Goal: Information Seeking & Learning: Learn about a topic

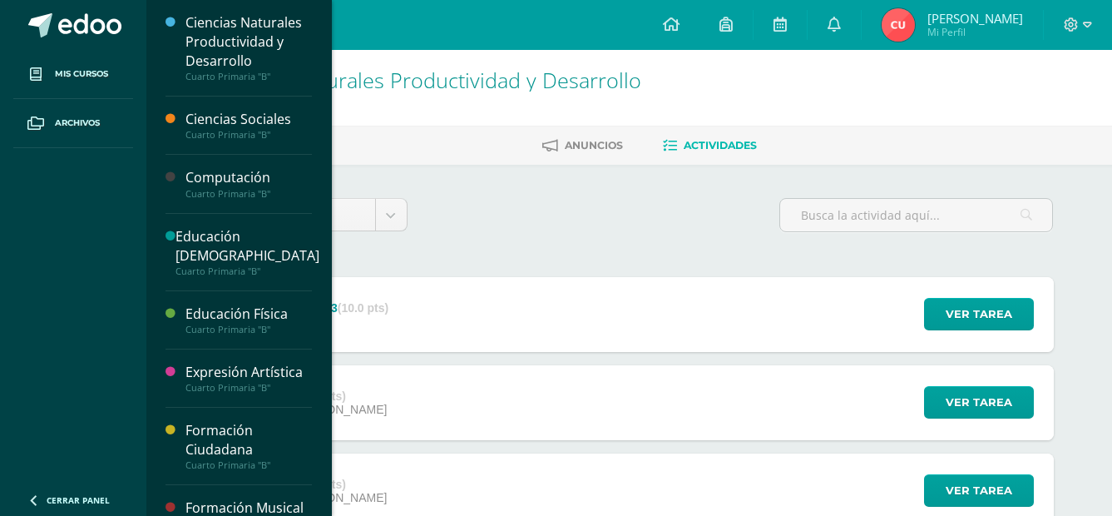
drag, startPoint x: 251, startPoint y: 106, endPoint x: 250, endPoint y: 122, distance: 15.8
click at [252, 111] on div "Ciencias Sociales Cuarto Primaria "B"" at bounding box center [239, 126] width 146 height 58
click at [250, 122] on div "Ciencias Sociales" at bounding box center [249, 119] width 126 height 19
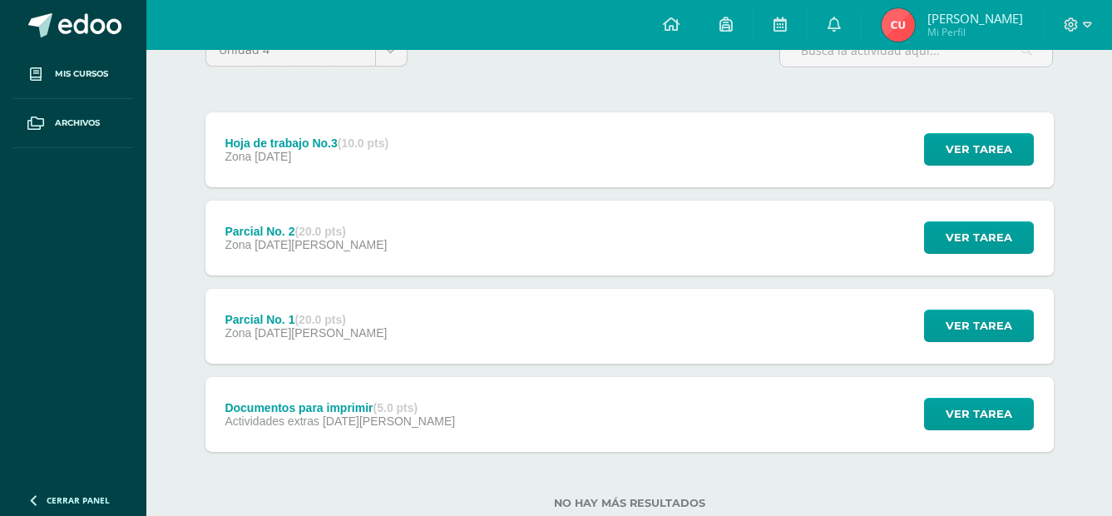
scroll to position [166, 0]
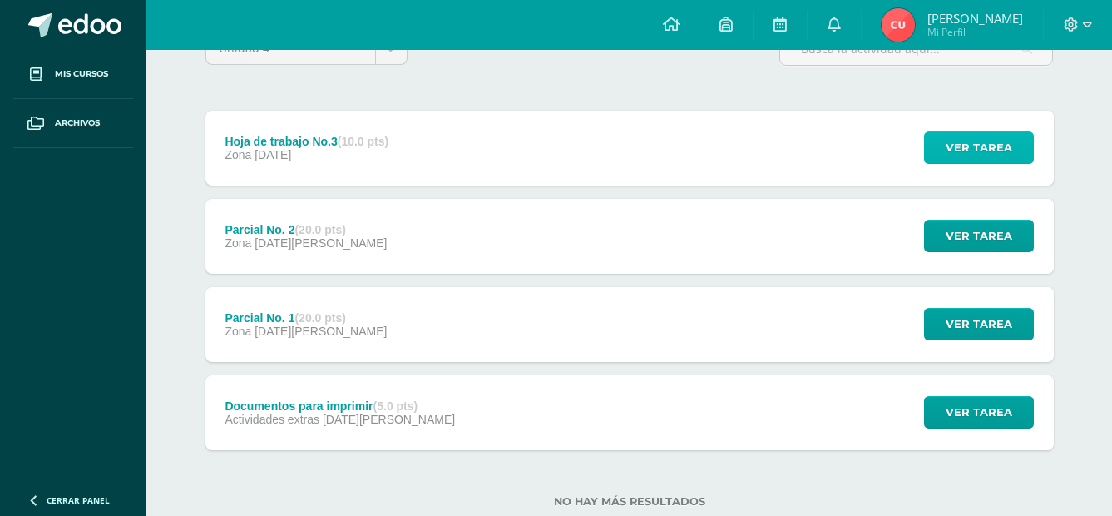
click at [978, 148] on span "Ver tarea" at bounding box center [979, 147] width 67 height 31
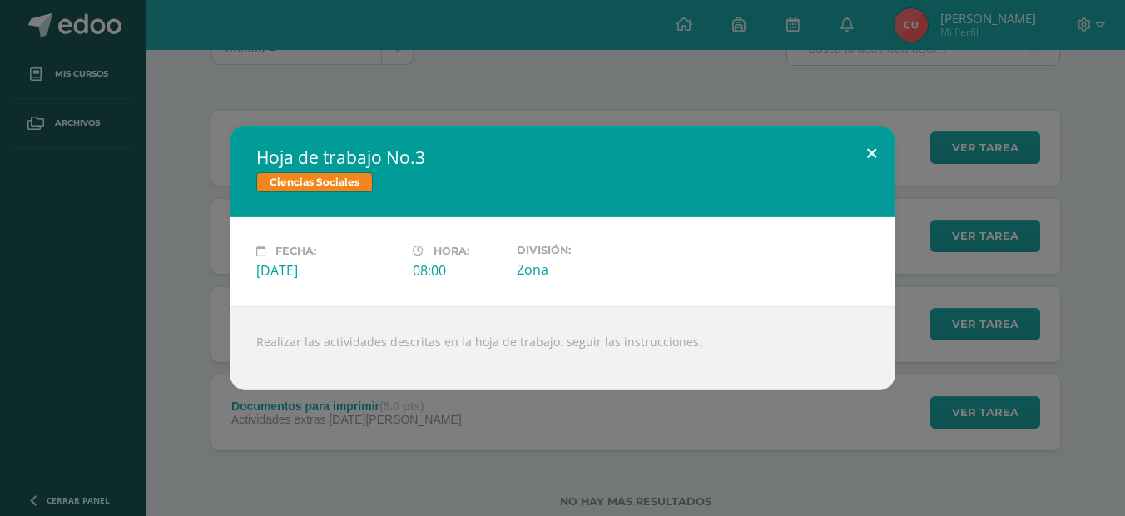
click at [864, 159] on button at bounding box center [871, 154] width 47 height 57
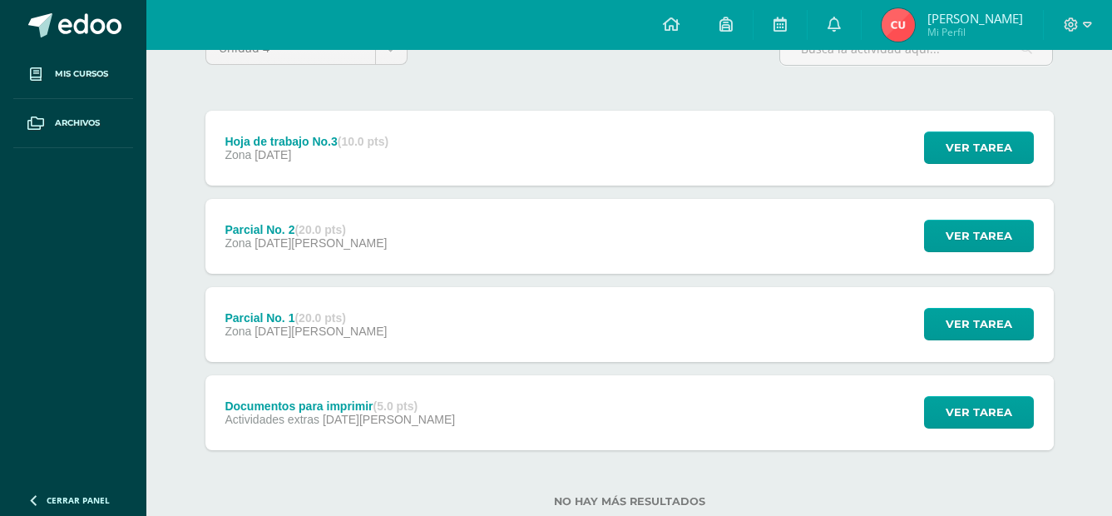
click at [976, 395] on div "Ver tarea" at bounding box center [976, 412] width 155 height 75
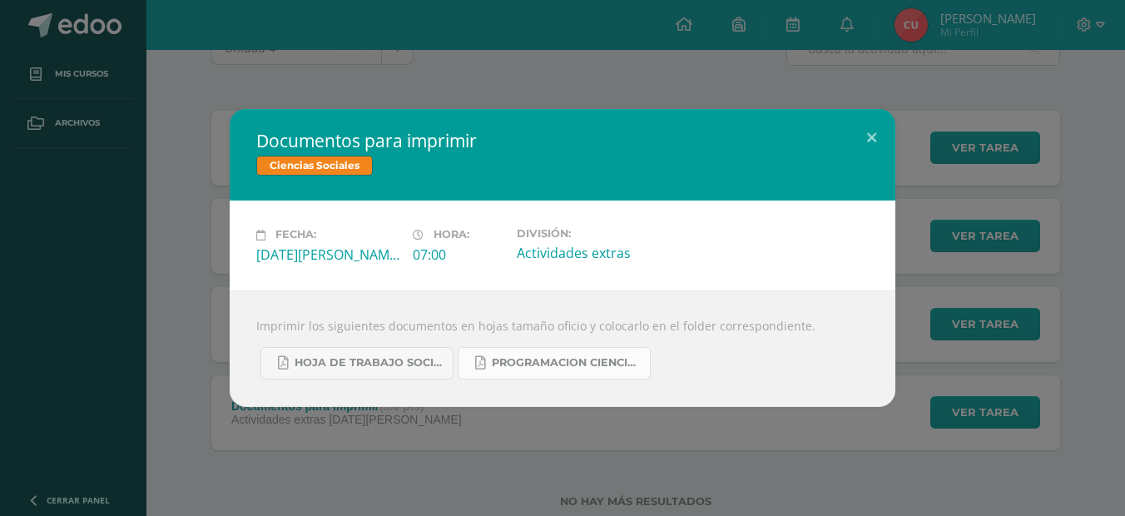
click at [558, 372] on link "Programacion ciencias sociales, 4ta unidad.pdf" at bounding box center [554, 363] width 193 height 32
click at [412, 367] on span "hoja de trabajo sociales cuarta unidad.pdf" at bounding box center [370, 362] width 150 height 13
click at [162, 107] on div "Documentos para imprimir Ciencias Sociales Fecha: [DATE][PERSON_NAME] Hora: 07:…" at bounding box center [562, 258] width 1125 height 516
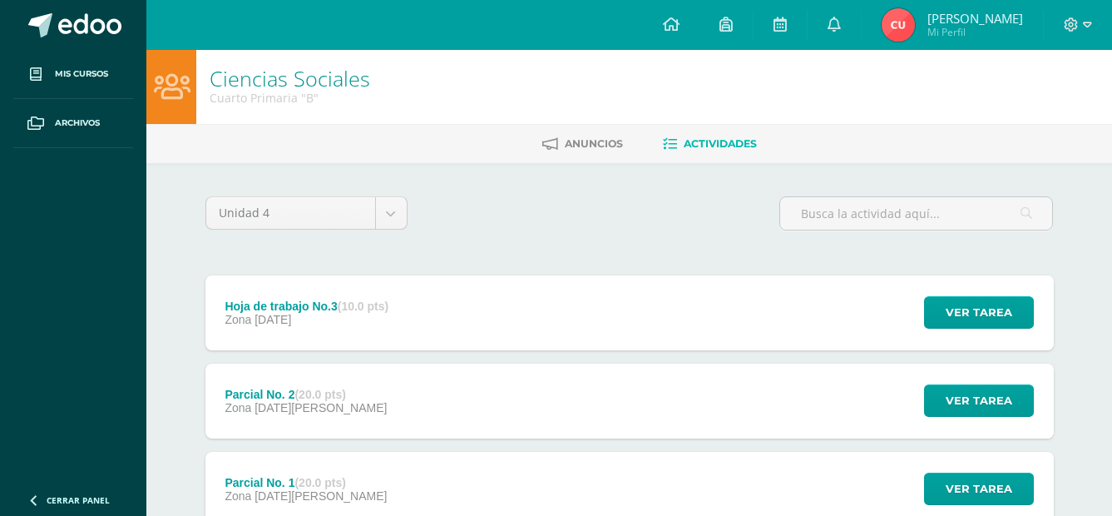
scroll to position [0, 0]
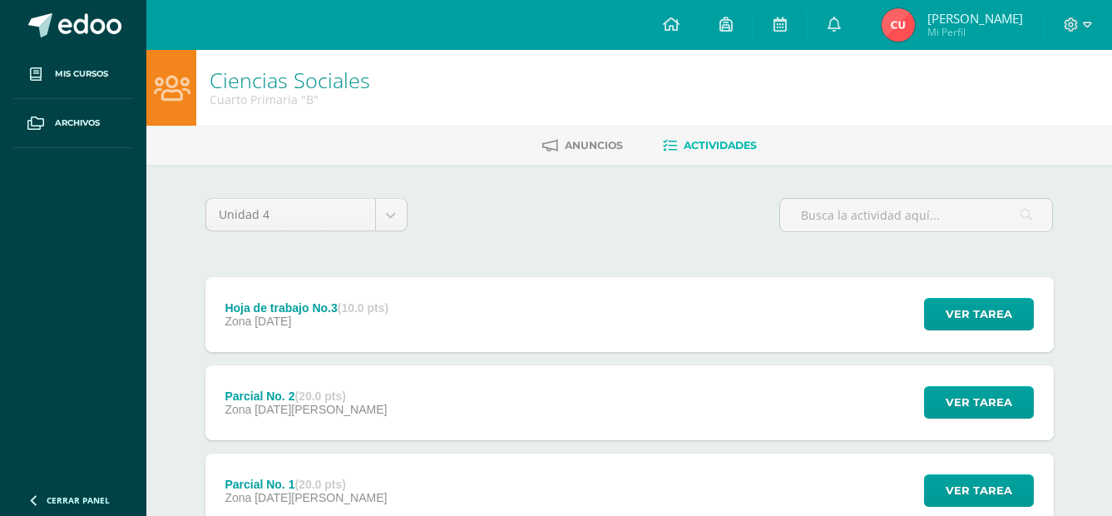
click at [532, 151] on ul "Anuncios Actividades" at bounding box center [649, 144] width 966 height 27
click at [565, 141] on span "Anuncios" at bounding box center [594, 145] width 58 height 12
